Goal: Task Accomplishment & Management: Use online tool/utility

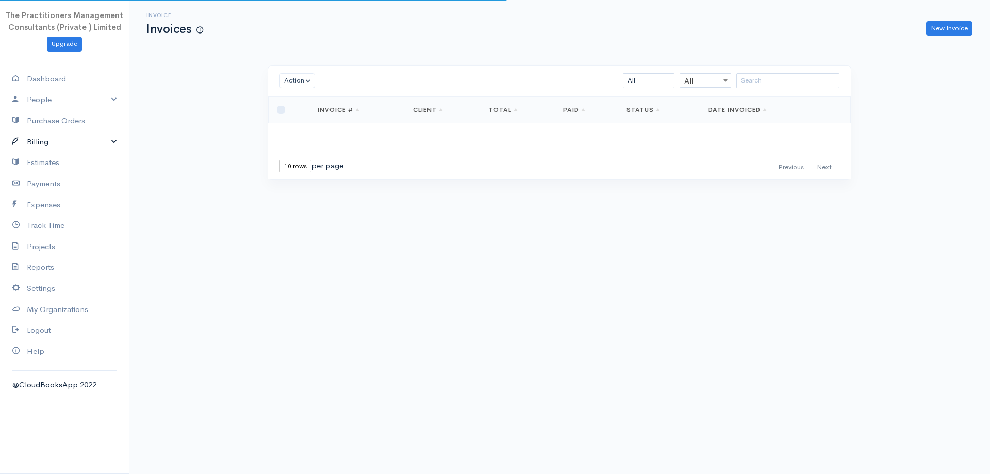
click at [61, 137] on link "Billing" at bounding box center [64, 141] width 129 height 21
click at [63, 160] on link "Invoice" at bounding box center [64, 161] width 129 height 19
click at [779, 78] on input "search" at bounding box center [787, 80] width 103 height 15
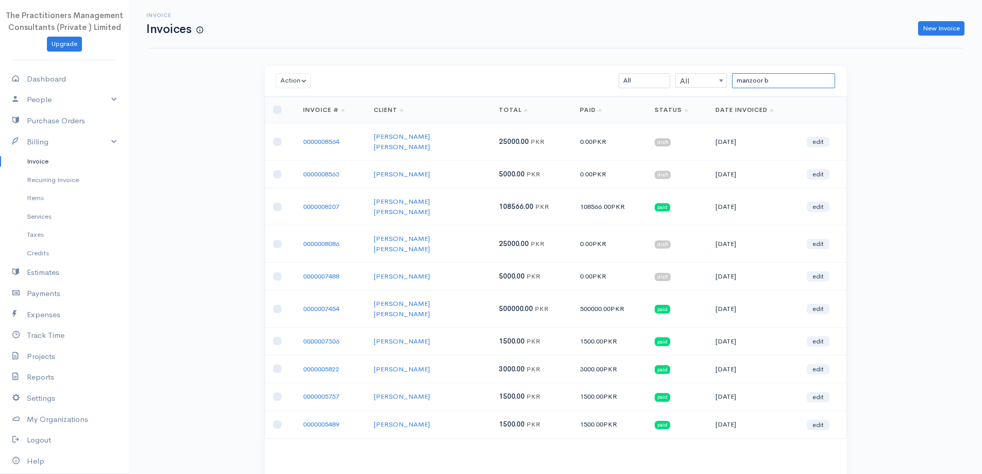
type input "manzoor b"
click at [274, 272] on input "checkbox" at bounding box center [277, 276] width 8 height 8
click at [296, 79] on button "Action" at bounding box center [294, 80] width 36 height 15
click at [298, 143] on link "Download PDF" at bounding box center [316, 137] width 81 height 18
click at [274, 272] on input "checkbox" at bounding box center [277, 276] width 8 height 8
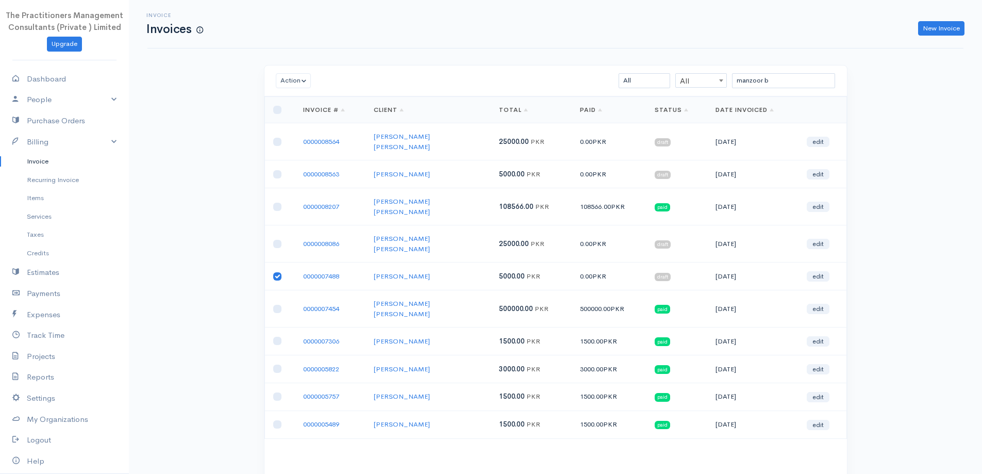
checkbox input "false"
click at [278, 240] on input "checkbox" at bounding box center [277, 244] width 8 height 8
checkbox input "true"
click at [278, 80] on button "Action" at bounding box center [294, 80] width 36 height 15
click at [319, 140] on link "Download PDF" at bounding box center [316, 137] width 81 height 18
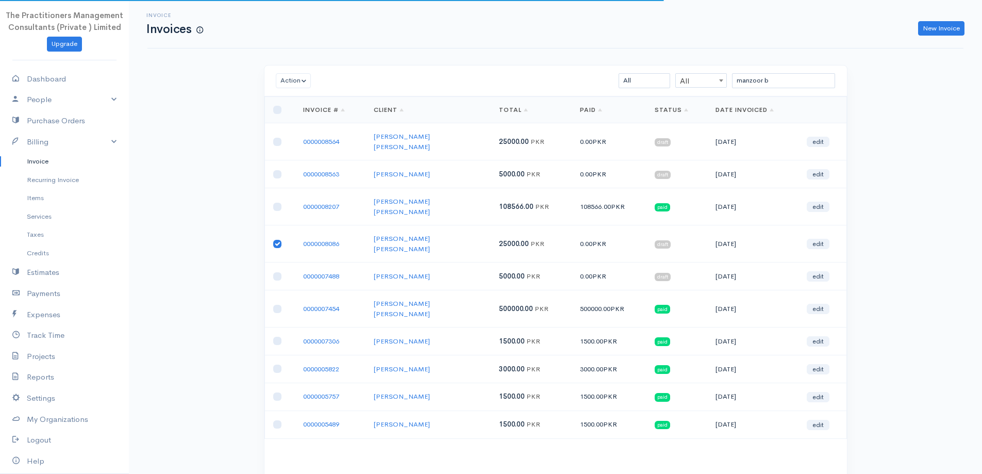
click at [273, 225] on td at bounding box center [279, 243] width 30 height 37
click at [279, 160] on td at bounding box center [279, 174] width 30 height 28
click at [278, 170] on input "checkbox" at bounding box center [277, 174] width 8 height 8
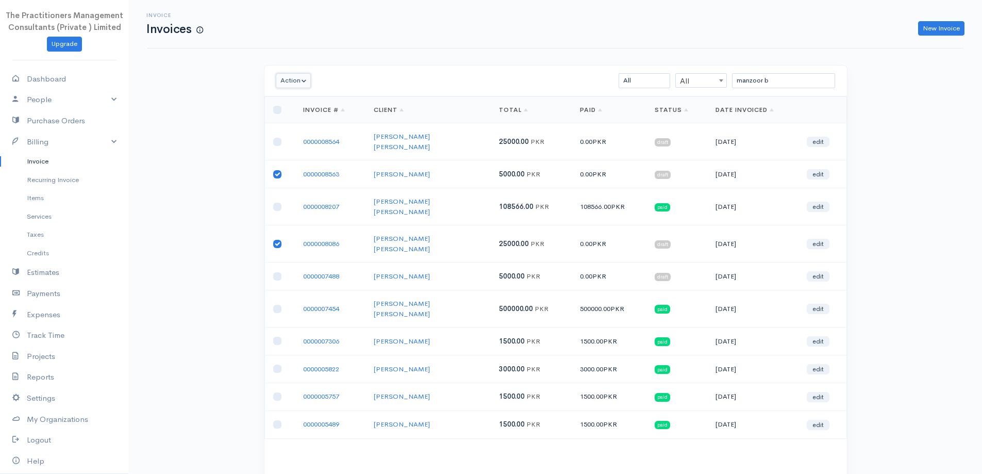
click at [282, 84] on button "Action" at bounding box center [294, 80] width 36 height 15
click at [315, 133] on link "Download PDF" at bounding box center [316, 137] width 81 height 18
click at [279, 170] on input "checkbox" at bounding box center [277, 174] width 8 height 8
checkbox input "false"
click at [276, 138] on input "checkbox" at bounding box center [277, 142] width 8 height 8
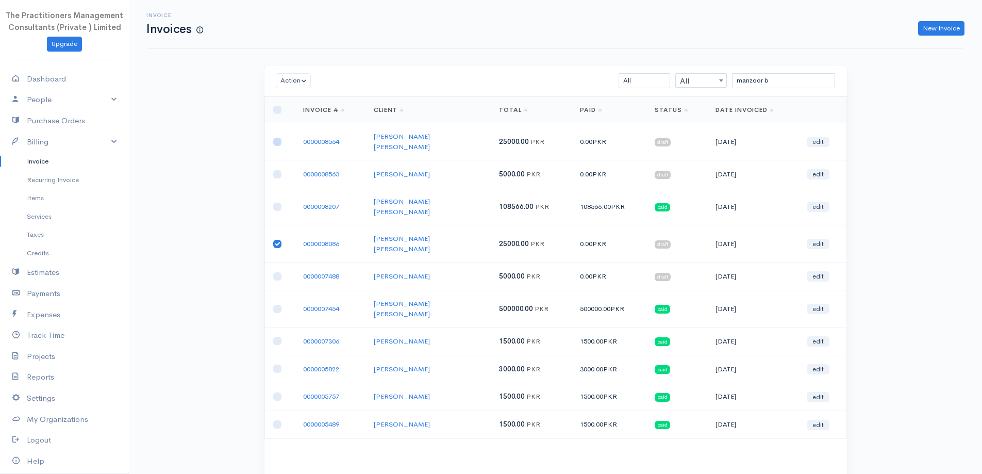
checkbox input "true"
click at [283, 79] on button "Action" at bounding box center [294, 80] width 36 height 15
click at [307, 135] on link "Download PDF" at bounding box center [316, 137] width 81 height 18
click at [273, 240] on input "checkbox" at bounding box center [277, 244] width 8 height 8
checkbox input "false"
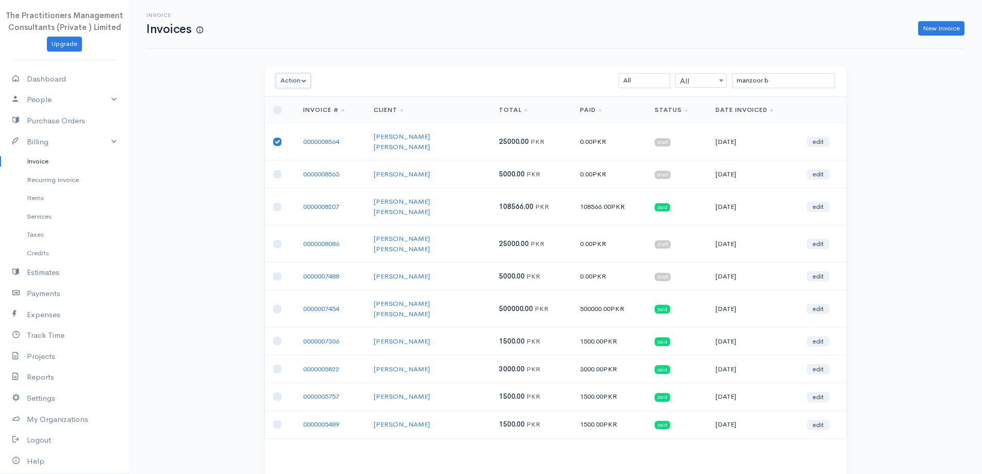
click at [281, 81] on button "Action" at bounding box center [294, 80] width 36 height 15
click at [303, 137] on link "Download PDF" at bounding box center [316, 137] width 81 height 18
click at [276, 138] on input "checkbox" at bounding box center [277, 142] width 8 height 8
checkbox input "false"
click at [277, 170] on input "checkbox" at bounding box center [277, 174] width 8 height 8
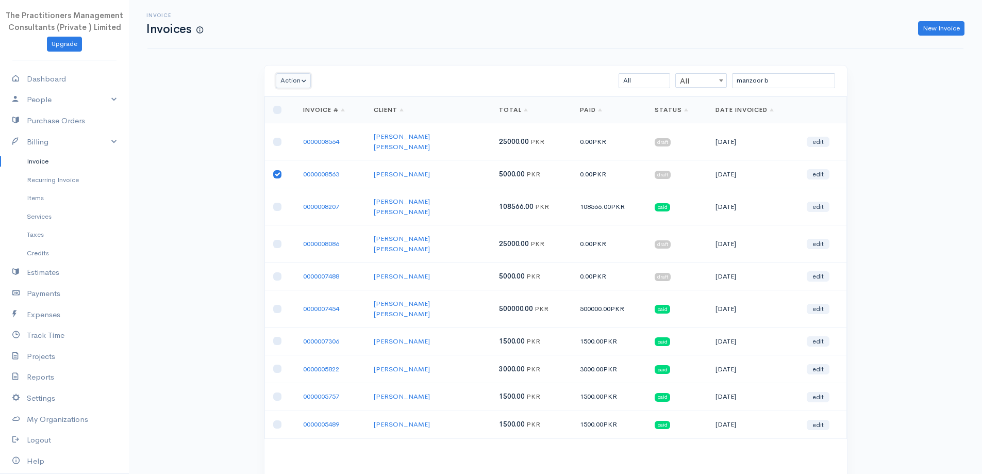
click at [283, 82] on button "Action" at bounding box center [294, 80] width 36 height 15
click at [307, 137] on link "Download PDF" at bounding box center [316, 137] width 81 height 18
click at [274, 170] on input "checkbox" at bounding box center [277, 174] width 8 height 8
checkbox input "false"
click at [272, 225] on td at bounding box center [279, 243] width 30 height 37
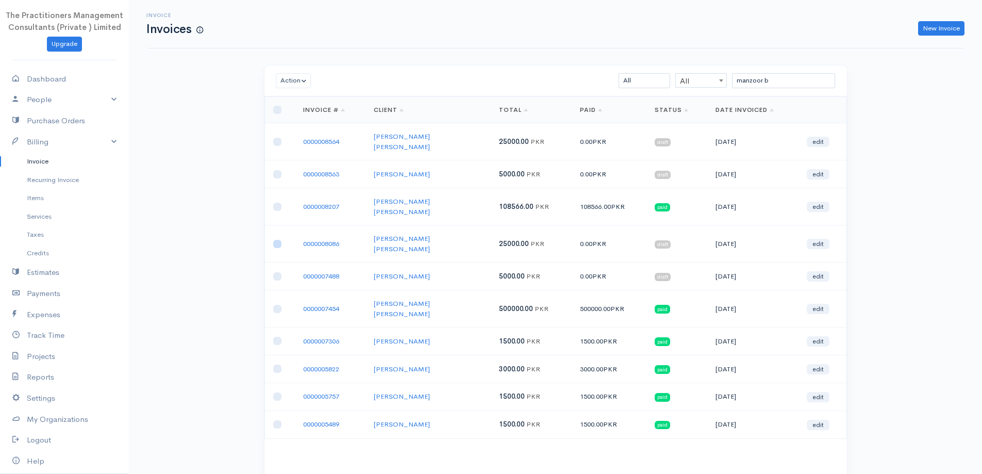
click at [276, 240] on input "checkbox" at bounding box center [277, 244] width 8 height 8
click at [298, 82] on button "Action" at bounding box center [294, 80] width 36 height 15
click at [309, 131] on link "Download PDF" at bounding box center [316, 137] width 81 height 18
click at [274, 240] on input "checkbox" at bounding box center [277, 244] width 8 height 8
checkbox input "false"
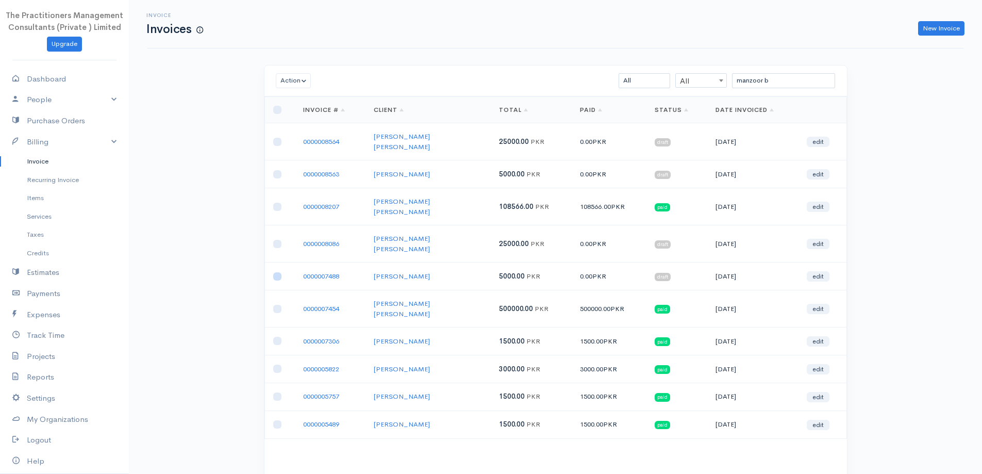
click at [274, 272] on input "checkbox" at bounding box center [277, 276] width 8 height 8
checkbox input "true"
click at [282, 80] on button "Action" at bounding box center [294, 80] width 36 height 15
click at [312, 138] on link "Download PDF" at bounding box center [316, 137] width 81 height 18
click at [937, 16] on div "Invoice Invoices New Invoice" at bounding box center [555, 23] width 828 height 23
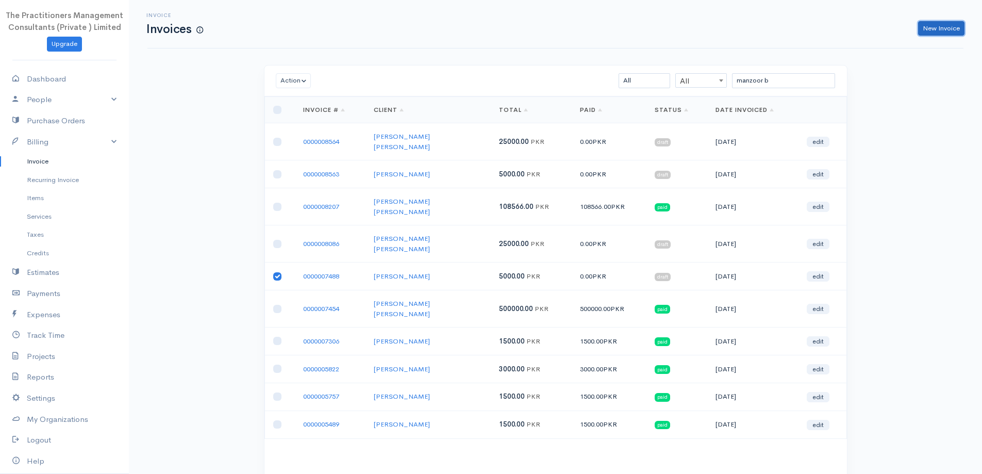
click at [934, 24] on link "New Invoice" at bounding box center [941, 28] width 46 height 15
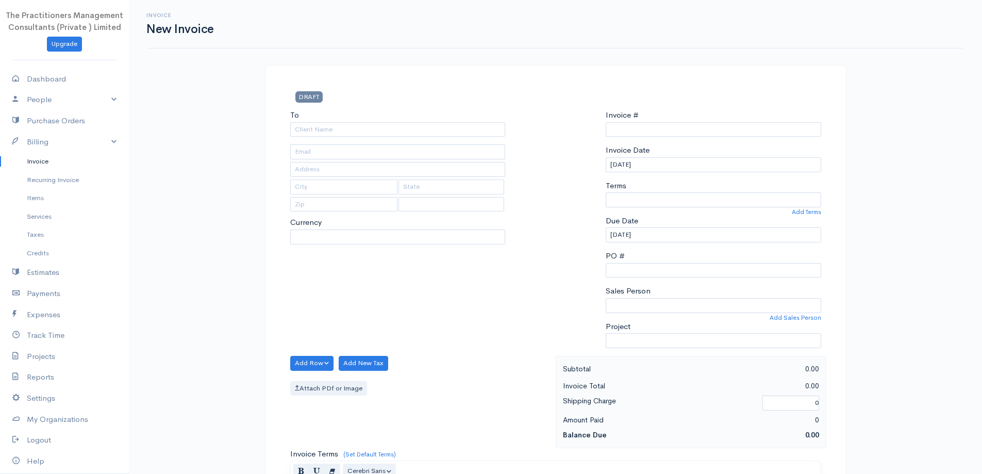
type input "0000008800"
select select "[GEOGRAPHIC_DATA]"
select select "PKR"
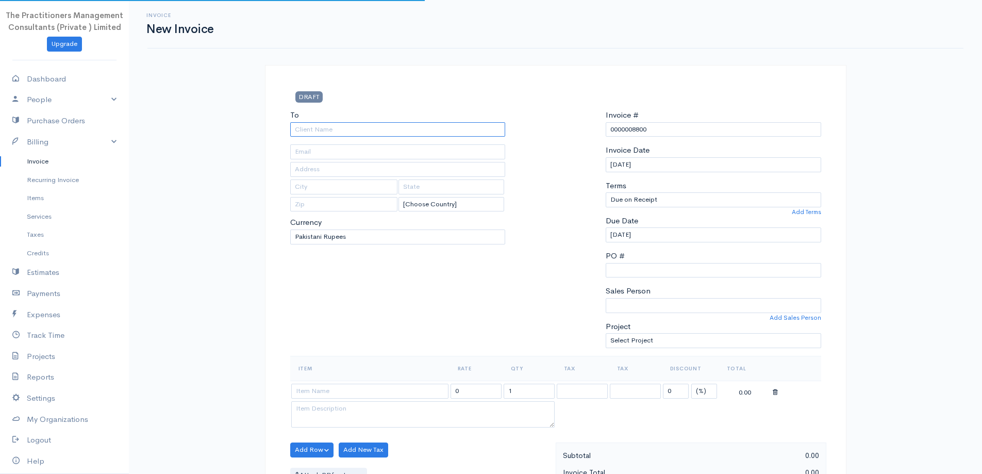
click at [466, 125] on input "To" at bounding box center [397, 129] width 215 height 15
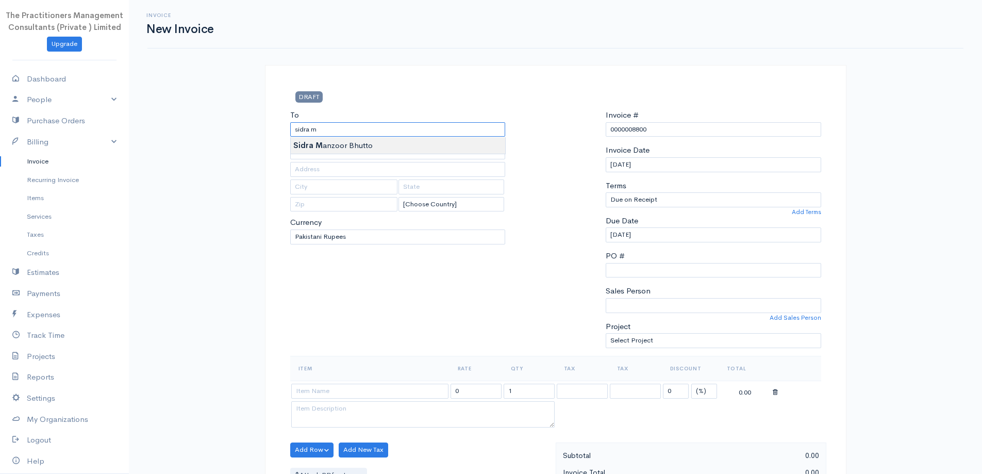
type input "[PERSON_NAME]"
click at [463, 151] on body "The Practitioners Management Consultants (Private ) Limited Upgrade Dashboard P…" at bounding box center [491, 452] width 982 height 905
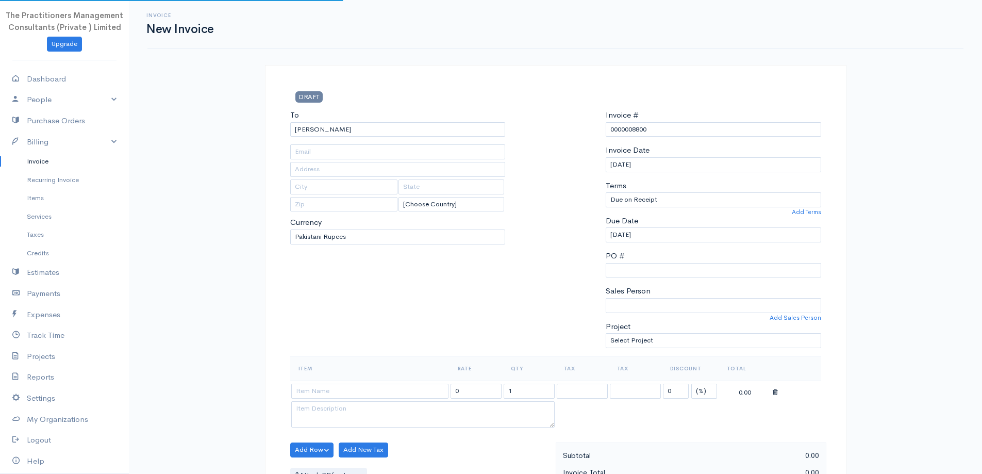
type input "1602"
type input "[GEOGRAPHIC_DATA]"
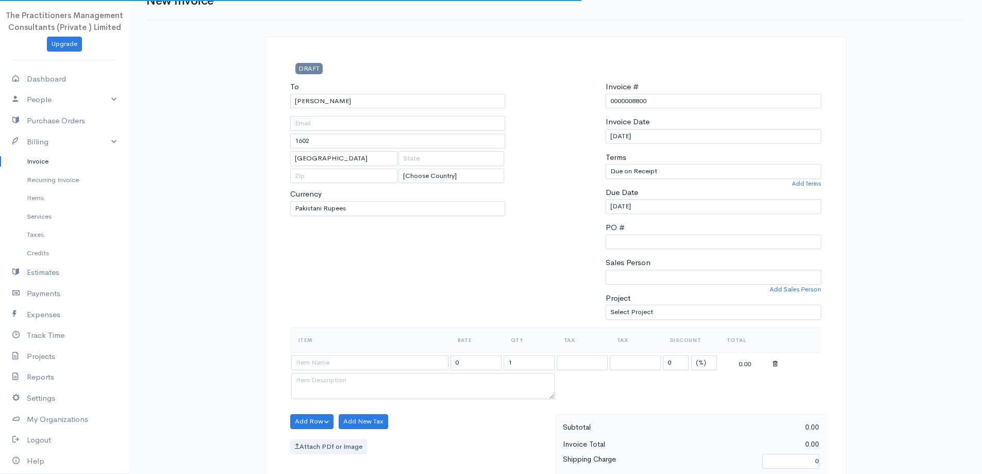
scroll to position [52, 0]
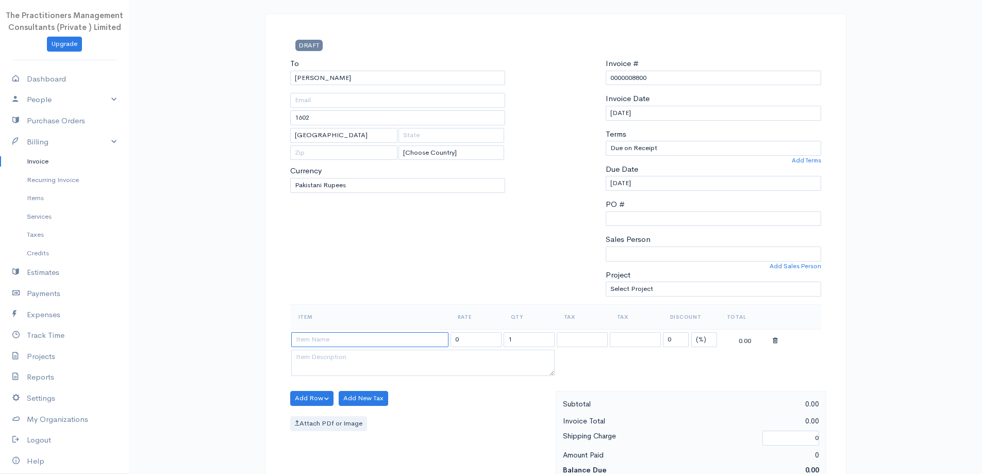
click at [411, 332] on input at bounding box center [369, 339] width 157 height 15
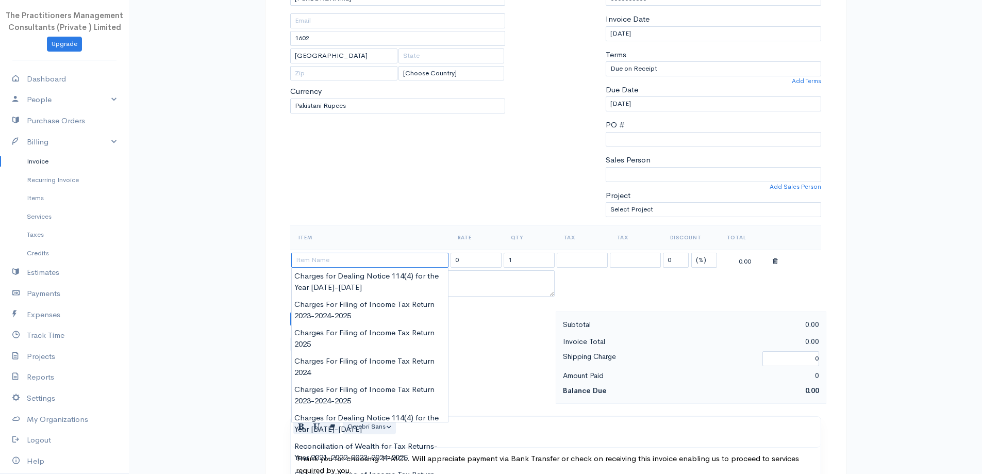
scroll to position [155, 0]
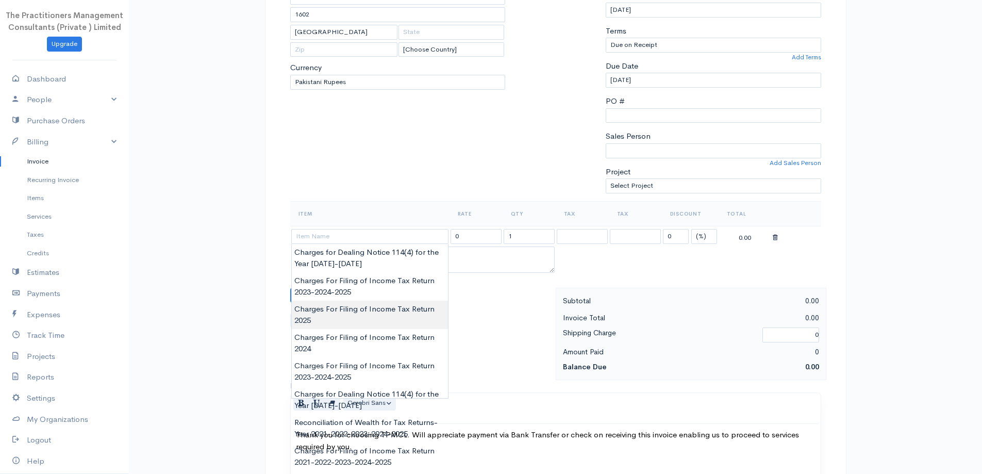
type input "Charges For Filing of Income Tax Return 2025"
type input "5000.00"
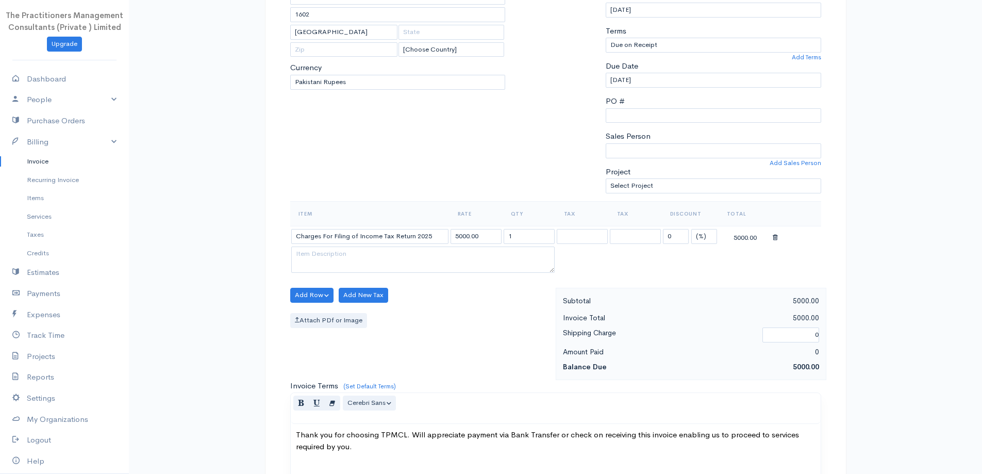
click at [403, 313] on body "The Practitioners Management Consultants (Private ) Limited Upgrade Dashboard P…" at bounding box center [491, 297] width 982 height 905
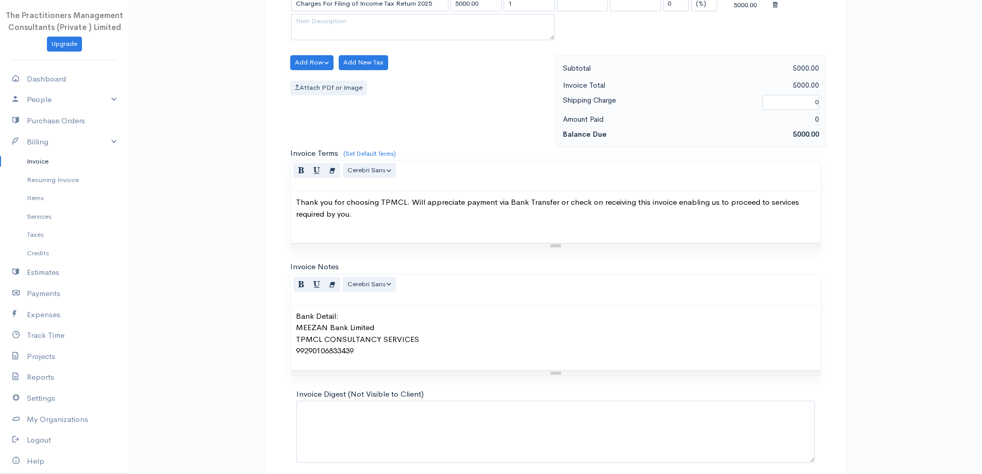
scroll to position [431, 0]
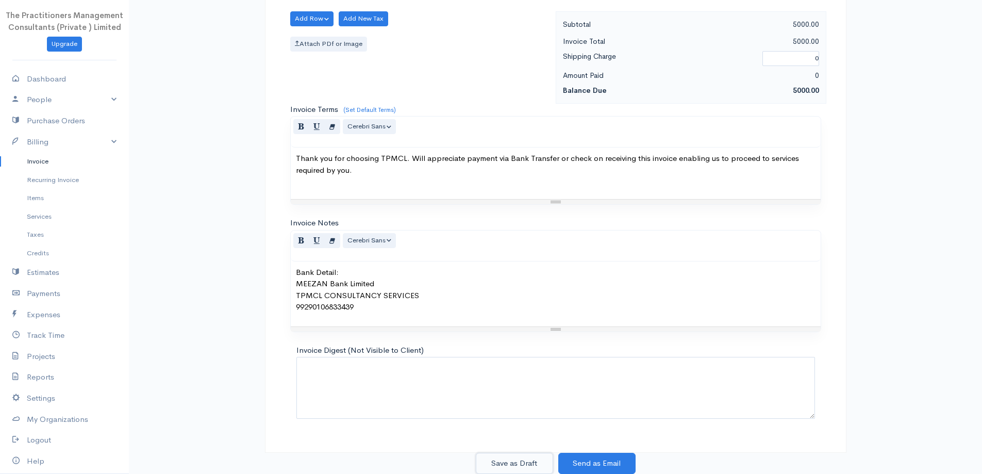
click at [516, 458] on button "Save as Draft" at bounding box center [514, 463] width 77 height 21
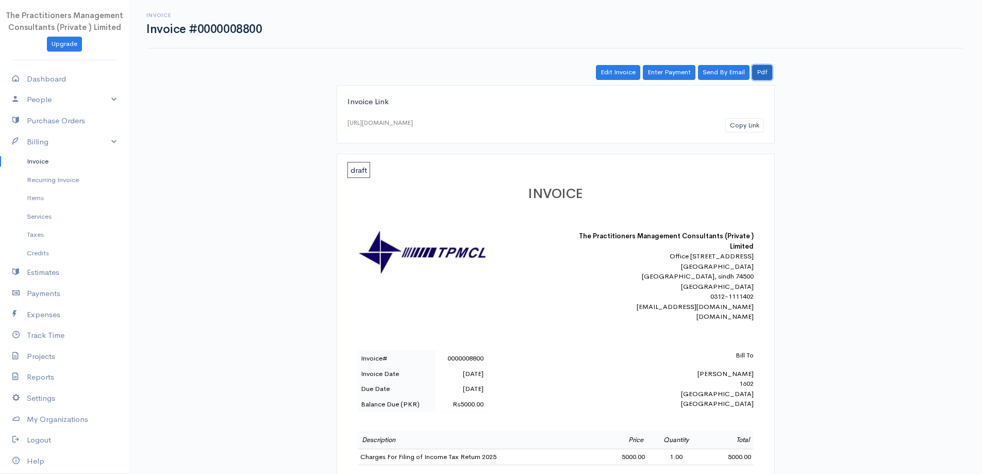
click at [762, 69] on link "Pdf" at bounding box center [762, 72] width 20 height 15
click at [31, 162] on link "Invoice" at bounding box center [64, 161] width 129 height 19
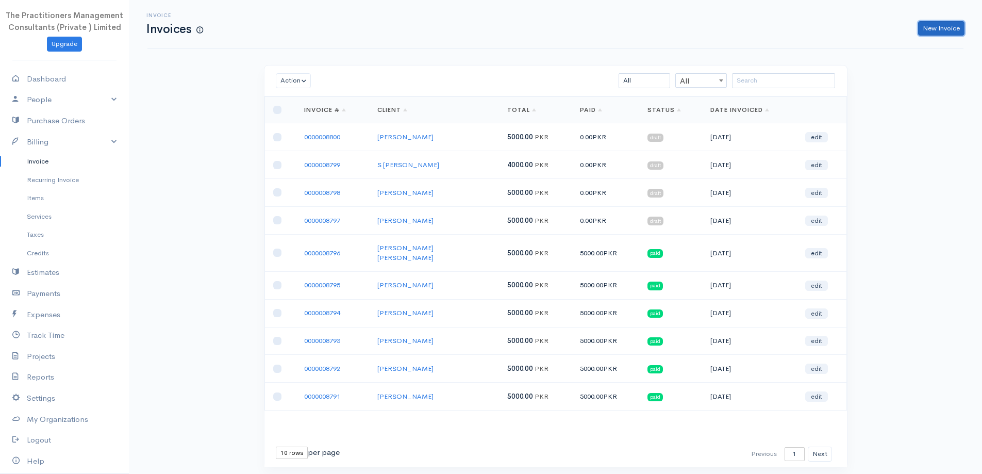
click at [947, 21] on link "New Invoice" at bounding box center [941, 28] width 46 height 15
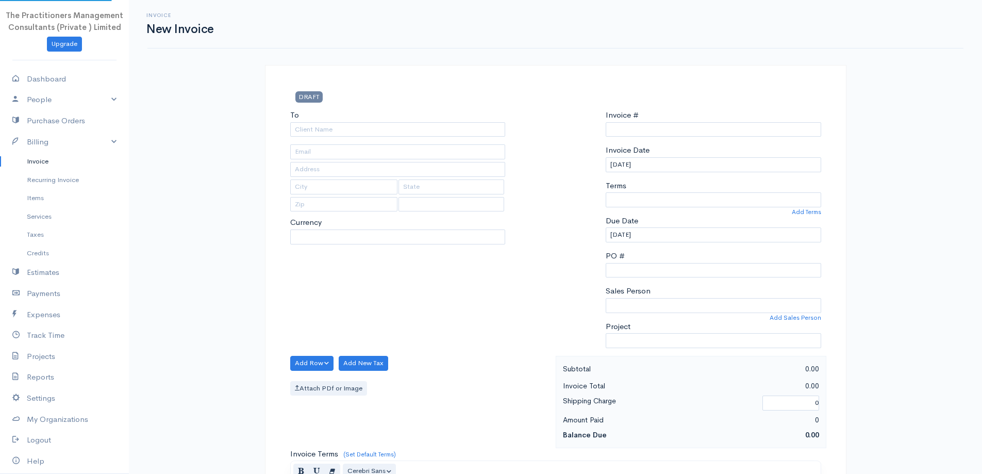
select select "PKR"
select select "[GEOGRAPHIC_DATA]"
type input "0000008801"
click at [425, 130] on input "To" at bounding box center [397, 129] width 215 height 15
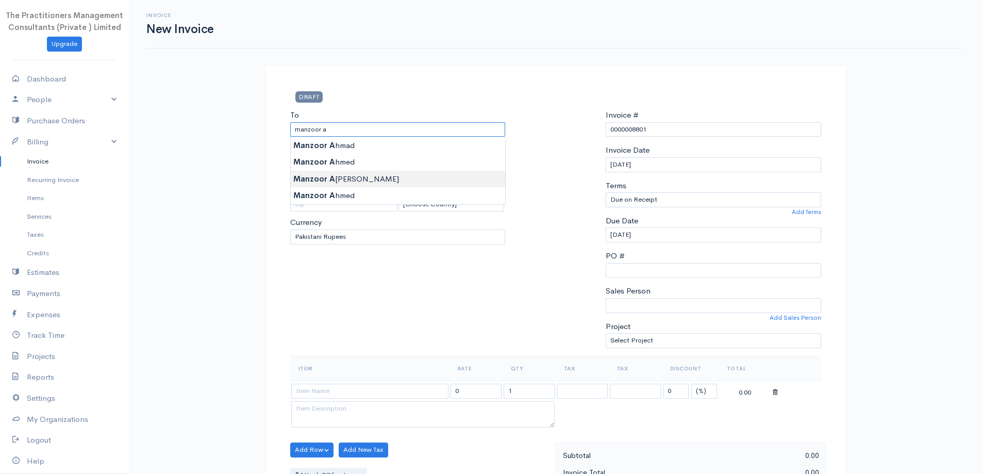
type input "[PERSON_NAME] [PERSON_NAME]"
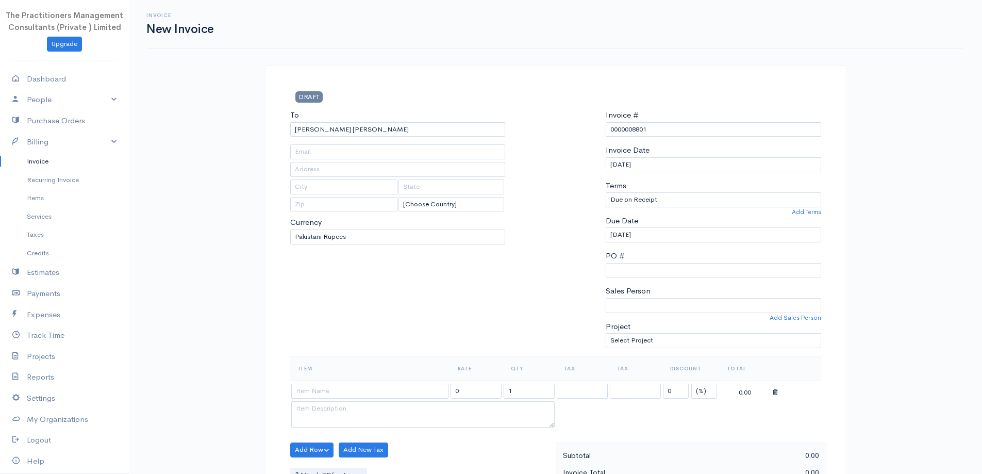
click at [371, 174] on body "The Practitioners Management Consultants (Private ) Limited Upgrade Dashboard P…" at bounding box center [491, 452] width 982 height 905
type input "1586"
type input "[GEOGRAPHIC_DATA]"
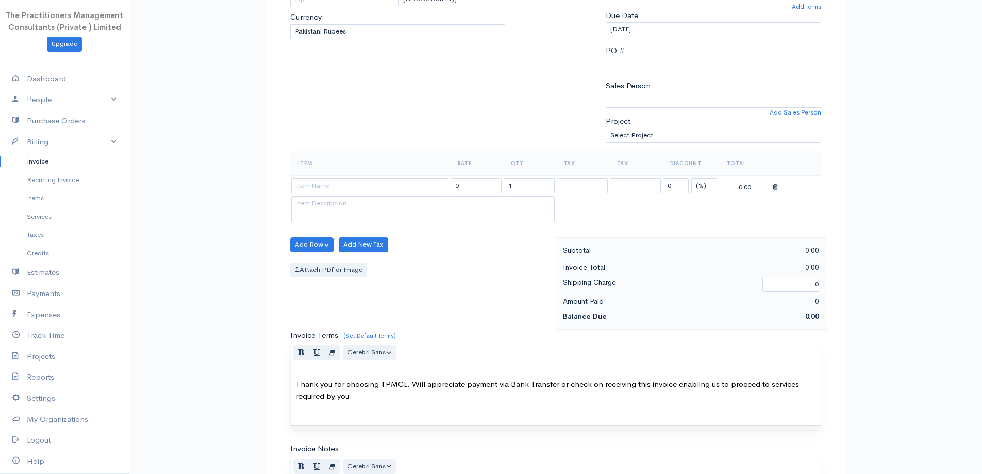
scroll to position [206, 0]
click at [402, 184] on input at bounding box center [369, 184] width 157 height 15
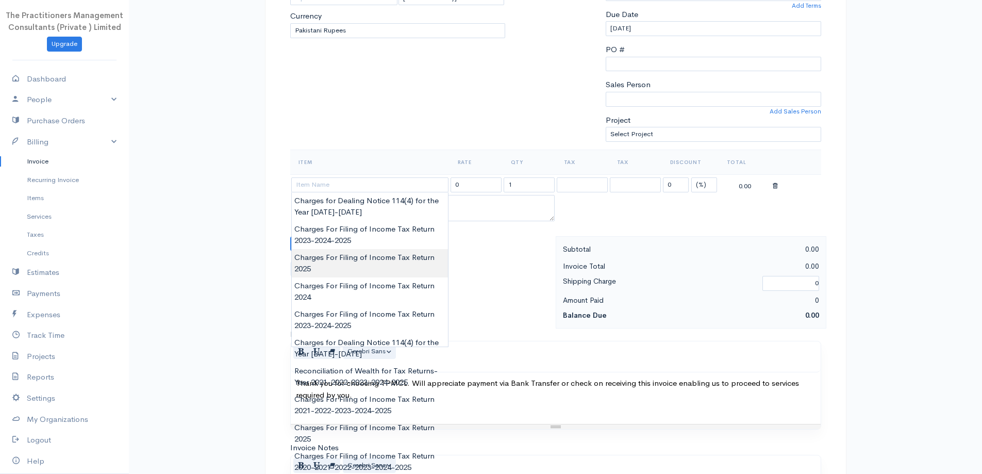
type input "Charges For Filing of Income Tax Return 2025"
click at [389, 262] on body "The Practitioners Management Consultants (Private ) Limited Upgrade Dashboard P…" at bounding box center [491, 246] width 982 height 905
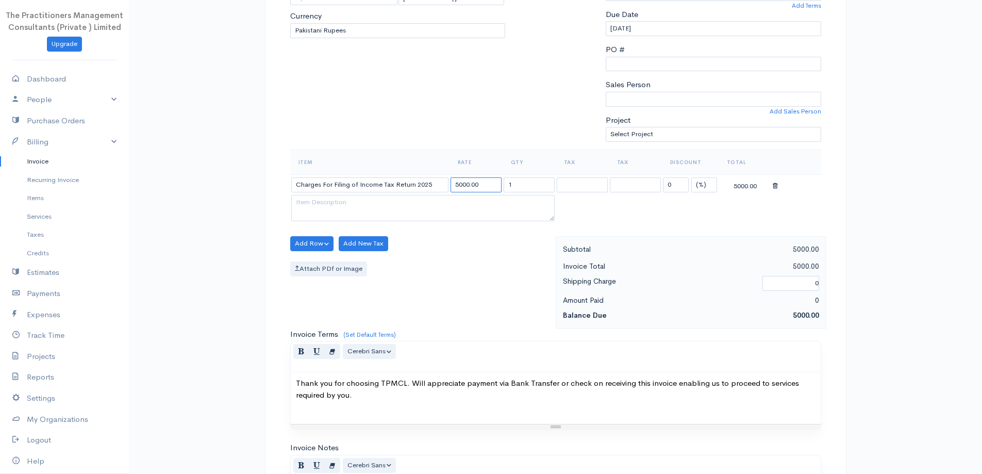
click at [453, 190] on input "5000.00" at bounding box center [475, 184] width 51 height 15
type input "25000.00"
click at [475, 136] on div "To [GEOGRAPHIC_DATA][PERSON_NAME] [PERSON_NAME] 1586 [GEOGRAPHIC_DATA] [Choose …" at bounding box center [398, 26] width 226 height 246
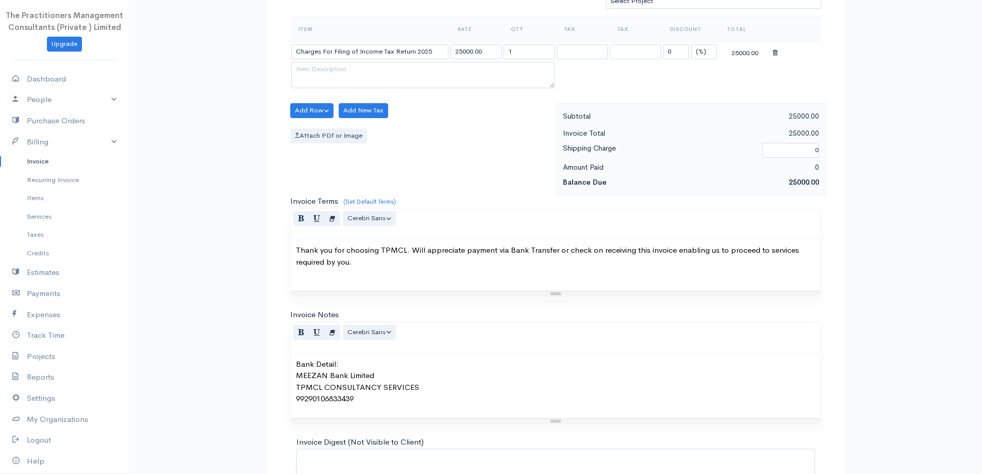
scroll to position [431, 0]
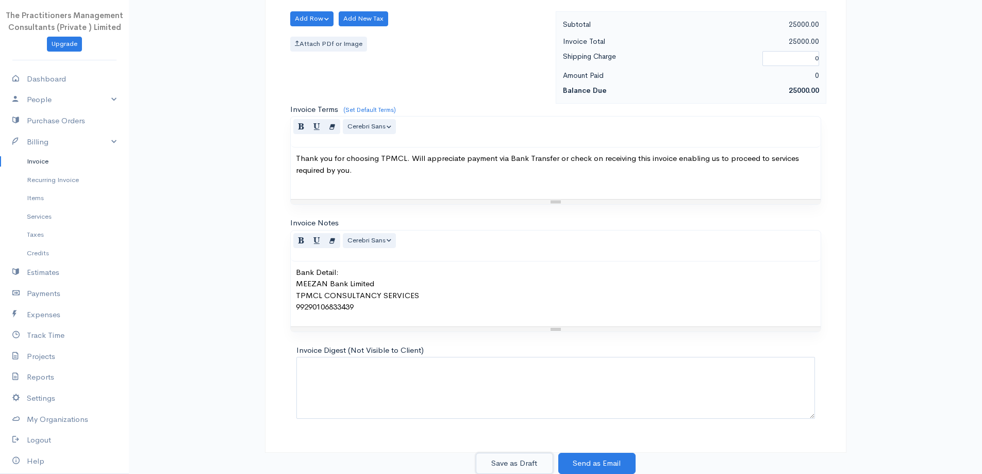
click at [507, 466] on button "Save as Draft" at bounding box center [514, 463] width 77 height 21
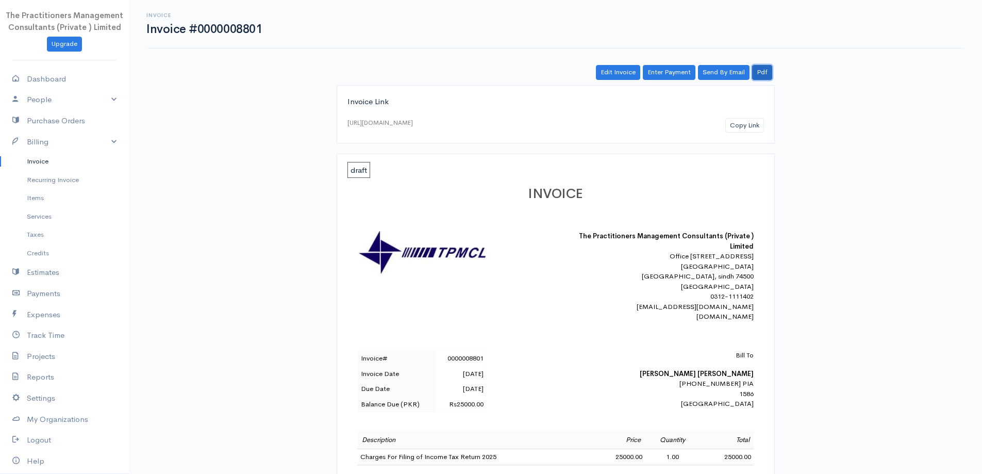
click at [766, 78] on link "Pdf" at bounding box center [762, 72] width 20 height 15
